Goal: Navigation & Orientation: Find specific page/section

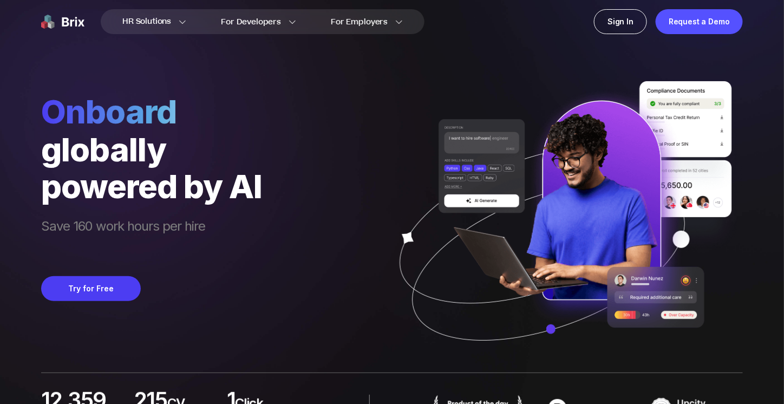
click at [74, 20] on img at bounding box center [62, 21] width 43 height 25
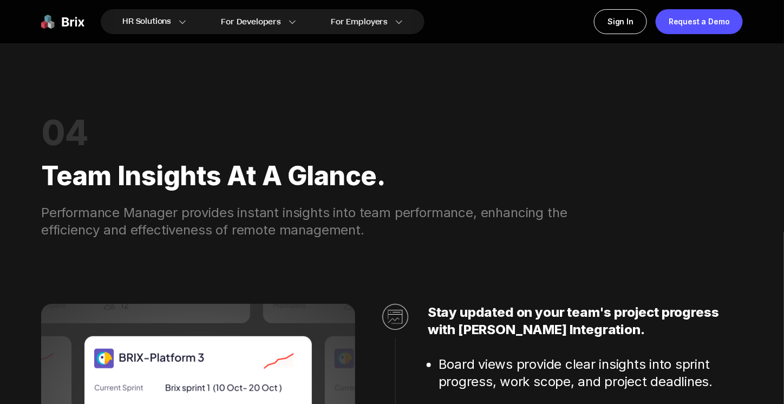
scroll to position [5532, 0]
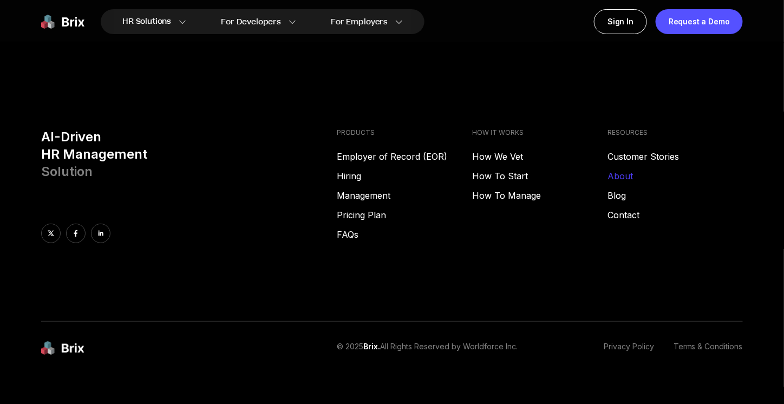
click at [625, 170] on link "About" at bounding box center [675, 176] width 135 height 13
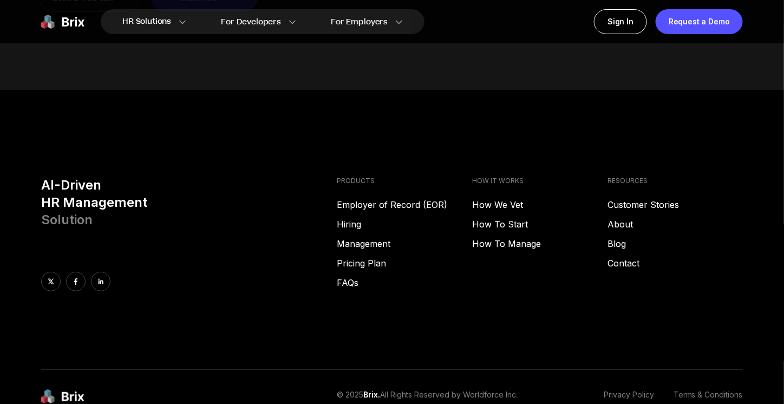
scroll to position [1493, 0]
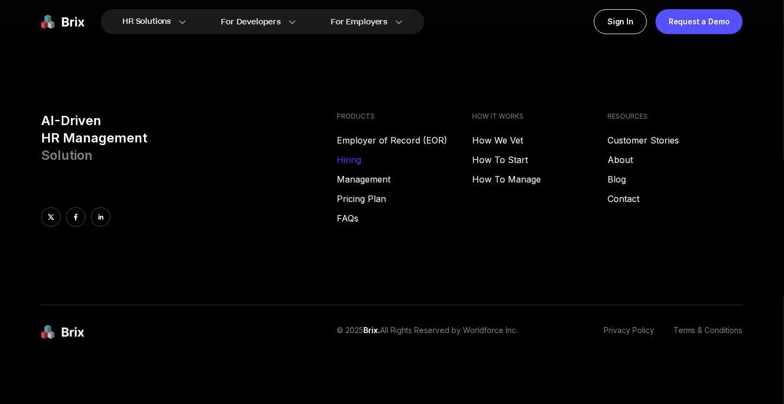
click at [359, 165] on link "Hiring" at bounding box center [404, 159] width 135 height 13
